Goal: Use online tool/utility: Utilize a website feature to perform a specific function

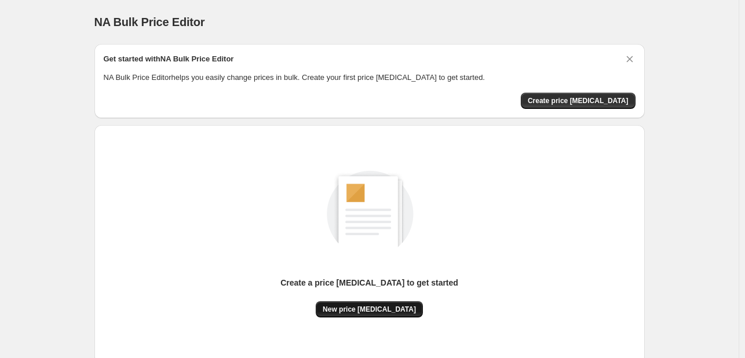
click at [362, 311] on span "New price change job" at bounding box center [369, 309] width 93 height 9
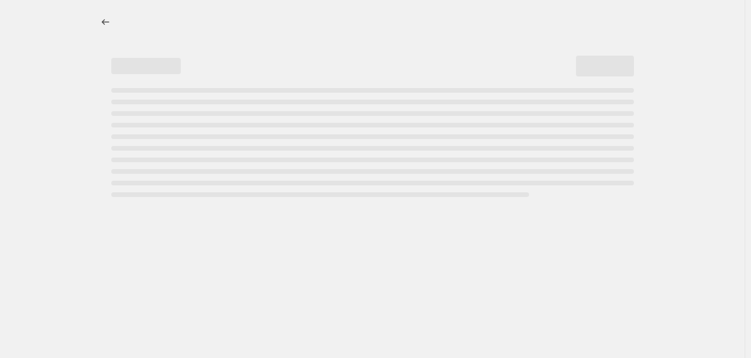
select select "percentage"
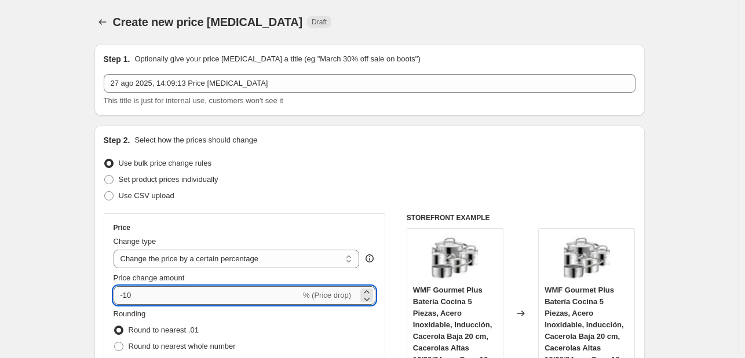
click at [201, 293] on input "-10" at bounding box center [207, 295] width 187 height 19
type input "-1"
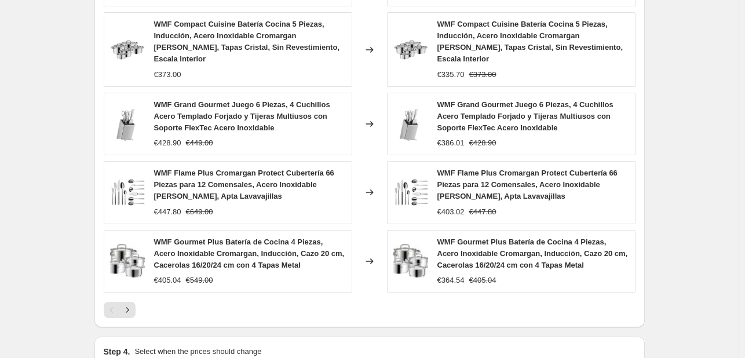
scroll to position [876, 0]
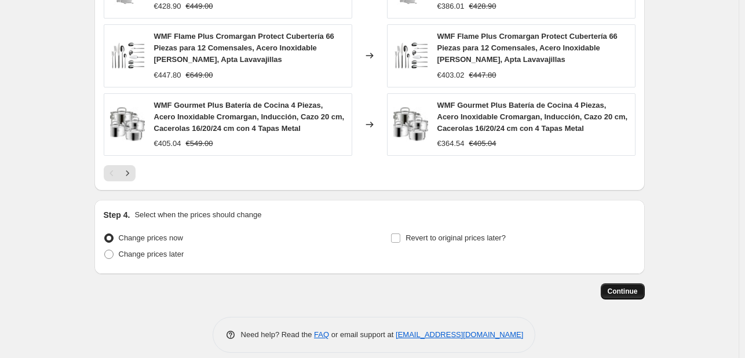
type input "-30"
click at [620, 283] on button "Continue" at bounding box center [623, 291] width 44 height 16
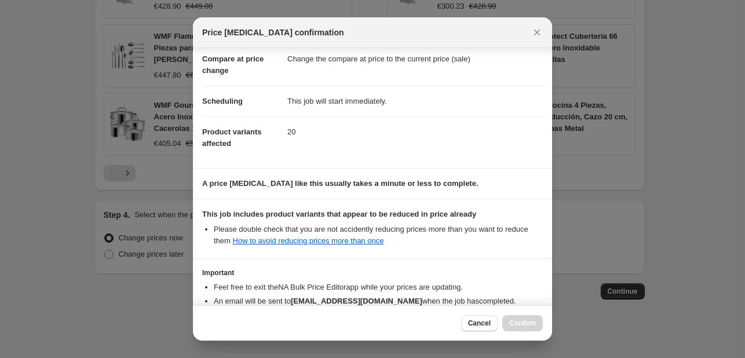
scroll to position [116, 0]
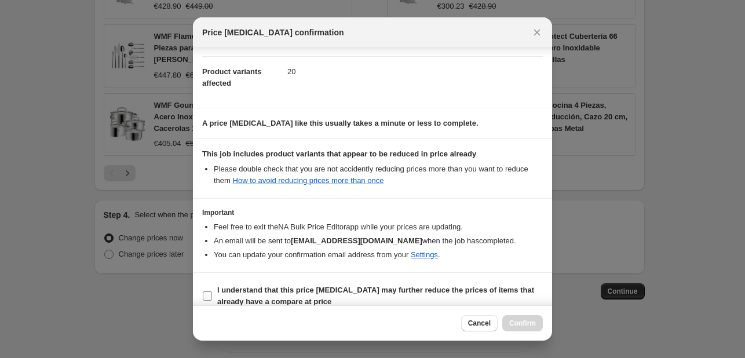
click at [216, 291] on label "I understand that this price change job may further reduce the prices of items …" at bounding box center [372, 296] width 341 height 28
click at [212, 291] on input "I understand that this price change job may further reduce the prices of items …" at bounding box center [207, 295] width 9 height 9
checkbox input "true"
click at [535, 323] on button "Confirm" at bounding box center [522, 323] width 41 height 16
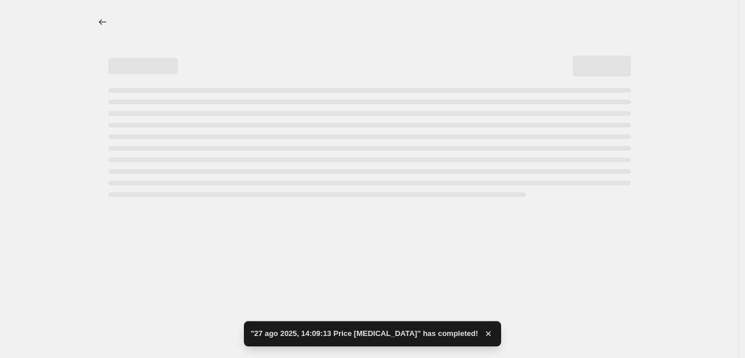
select select "percentage"
